Goal: Task Accomplishment & Management: Complete application form

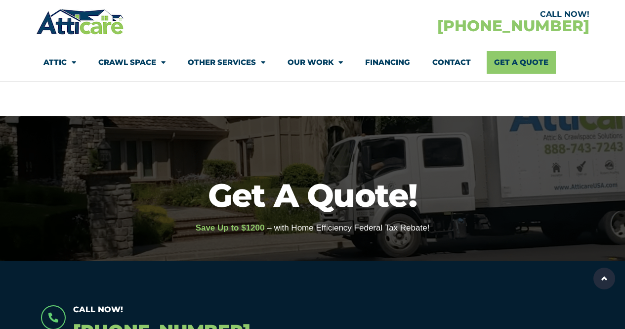
select select "[GEOGRAPHIC_DATA]"
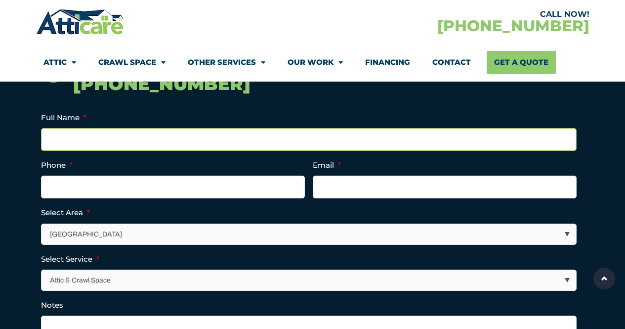
click at [129, 140] on input "Full Name *" at bounding box center [309, 139] width 536 height 23
type input "[PERSON_NAME]"
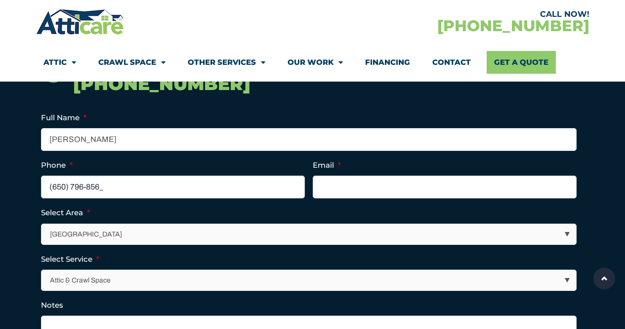
type input "[PHONE_NUMBER]"
type input "[EMAIL_ADDRESS][DOMAIN_NAME]"
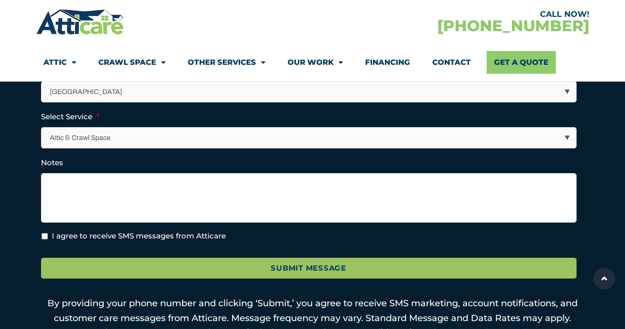
scroll to position [396, 0]
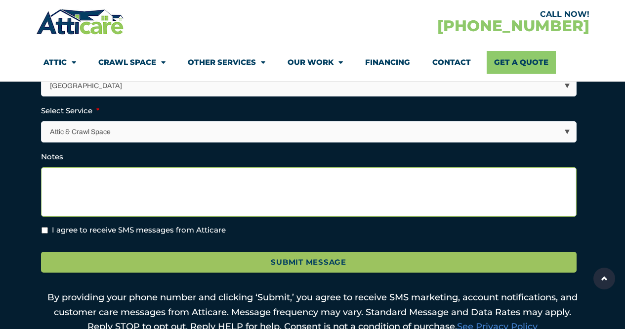
click at [143, 183] on textarea "Notes" at bounding box center [309, 191] width 536 height 49
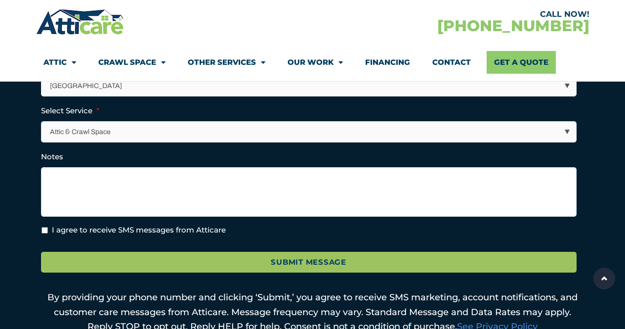
click at [147, 132] on select "Attic & Crawl Space Insulation Roofing Solar Energy Other Services" at bounding box center [309, 132] width 535 height 20
click at [18, 134] on section "Call Now! [PHONE_NUMBER] Name This field is for validation purposes and should …" at bounding box center [312, 120] width 625 height 511
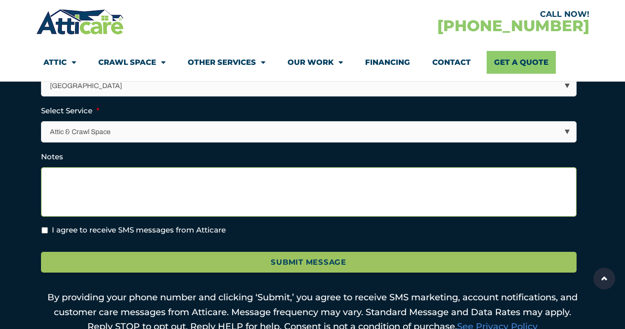
click at [79, 183] on textarea "Notes" at bounding box center [309, 191] width 536 height 49
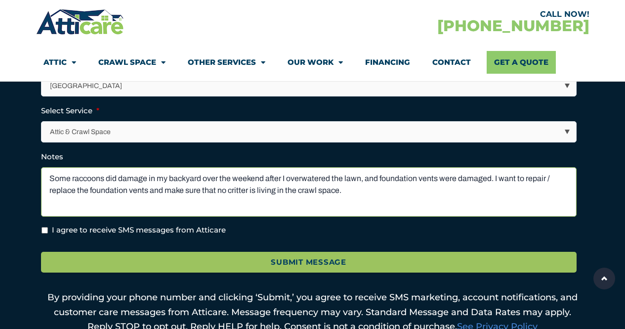
type textarea "Some raccoons did damage in my backyard over the weekend after I overwatered th…"
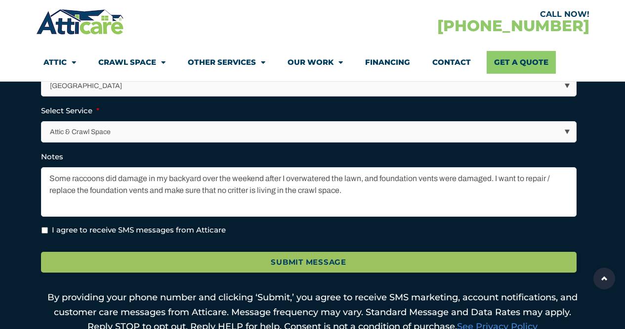
click at [43, 229] on input "I agree to receive SMS messages from Atticare" at bounding box center [45, 230] width 6 height 6
checkbox input "true"
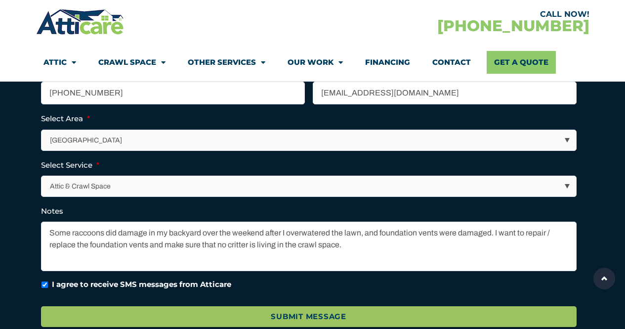
scroll to position [445, 0]
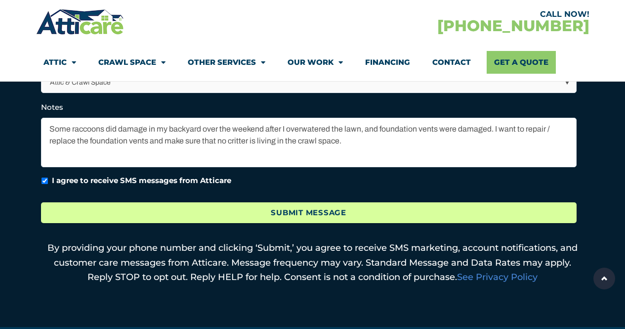
click at [295, 214] on input "Submit Message" at bounding box center [309, 212] width 536 height 21
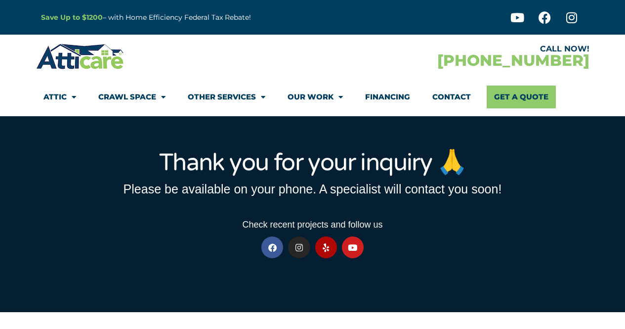
click at [83, 18] on strong "Save Up to $1200" at bounding box center [72, 17] width 62 height 9
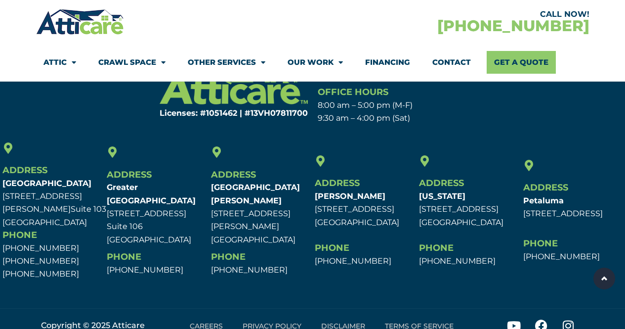
scroll to position [742, 0]
